Goal: Use online tool/utility: Utilize a website feature to perform a specific function

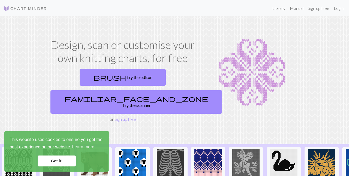
click at [101, 79] on link "brush Try the editor" at bounding box center [123, 77] width 86 height 17
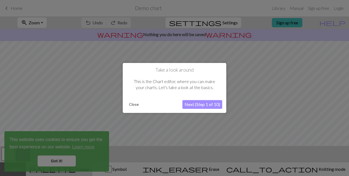
click at [217, 104] on button "Next (Step 1 of 10)" at bounding box center [203, 104] width 40 height 9
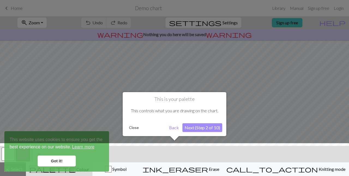
click at [208, 126] on button "Next (Step 2 of 10)" at bounding box center [203, 127] width 40 height 9
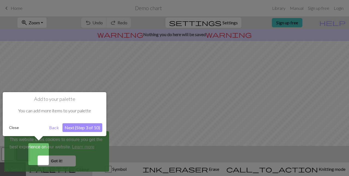
click at [15, 126] on button "Close" at bounding box center [14, 127] width 14 height 8
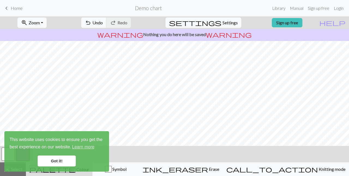
click at [10, 9] on link "keyboard_arrow_left Home" at bounding box center [12, 8] width 19 height 9
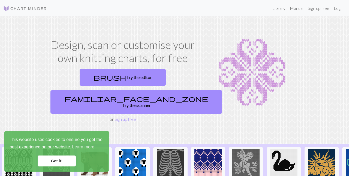
click at [73, 160] on link "Got it!" at bounding box center [57, 160] width 38 height 11
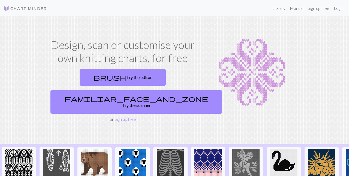
click at [286, 150] on img at bounding box center [283, 162] width 27 height 27
click at [165, 90] on link "familiar_face_and_zone Try the scanner" at bounding box center [136, 101] width 172 height 23
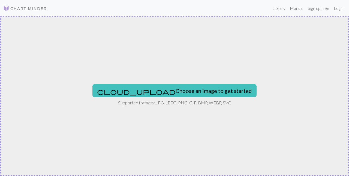
click at [209, 91] on button "cloud_upload Choose an image to get started" at bounding box center [174, 90] width 164 height 13
